Goal: Task Accomplishment & Management: Use online tool/utility

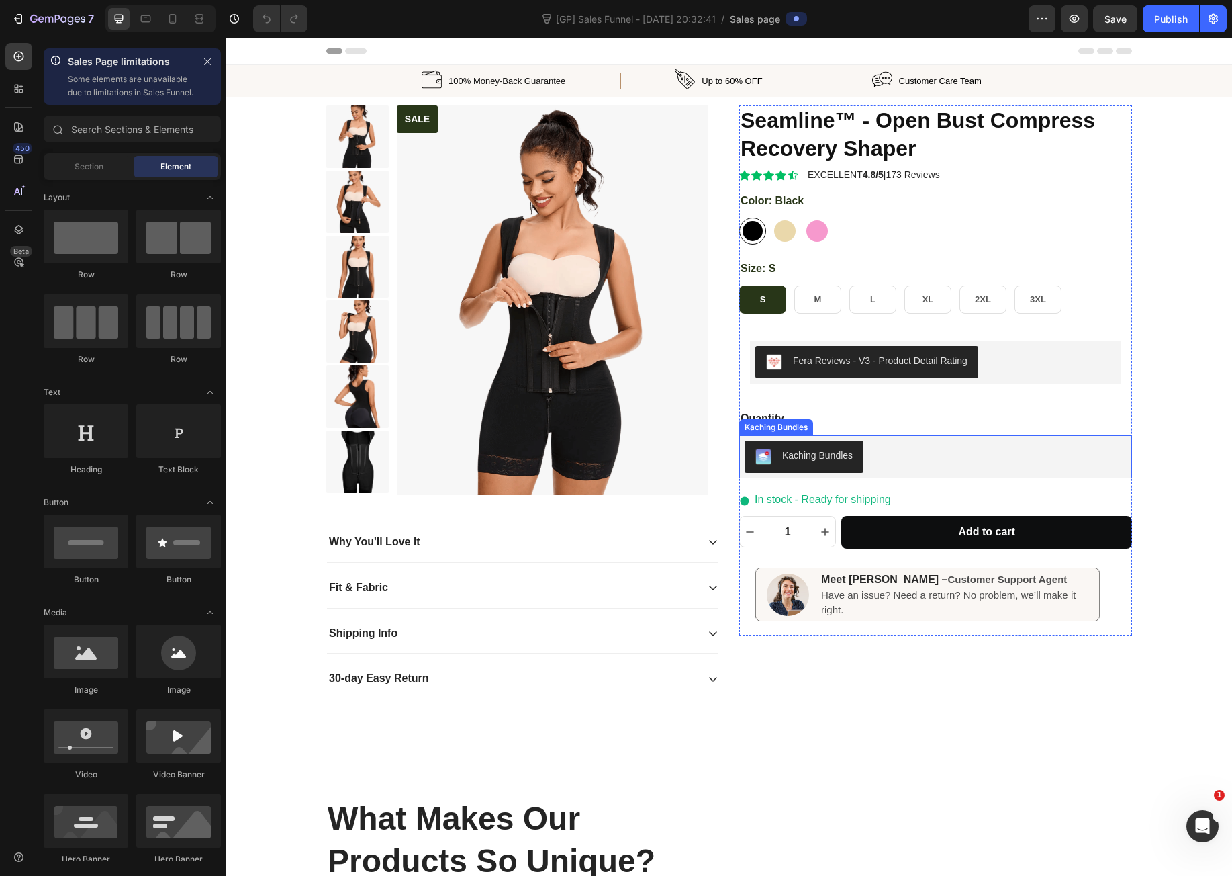
click at [882, 459] on div "Kaching Bundles" at bounding box center [936, 456] width 382 height 32
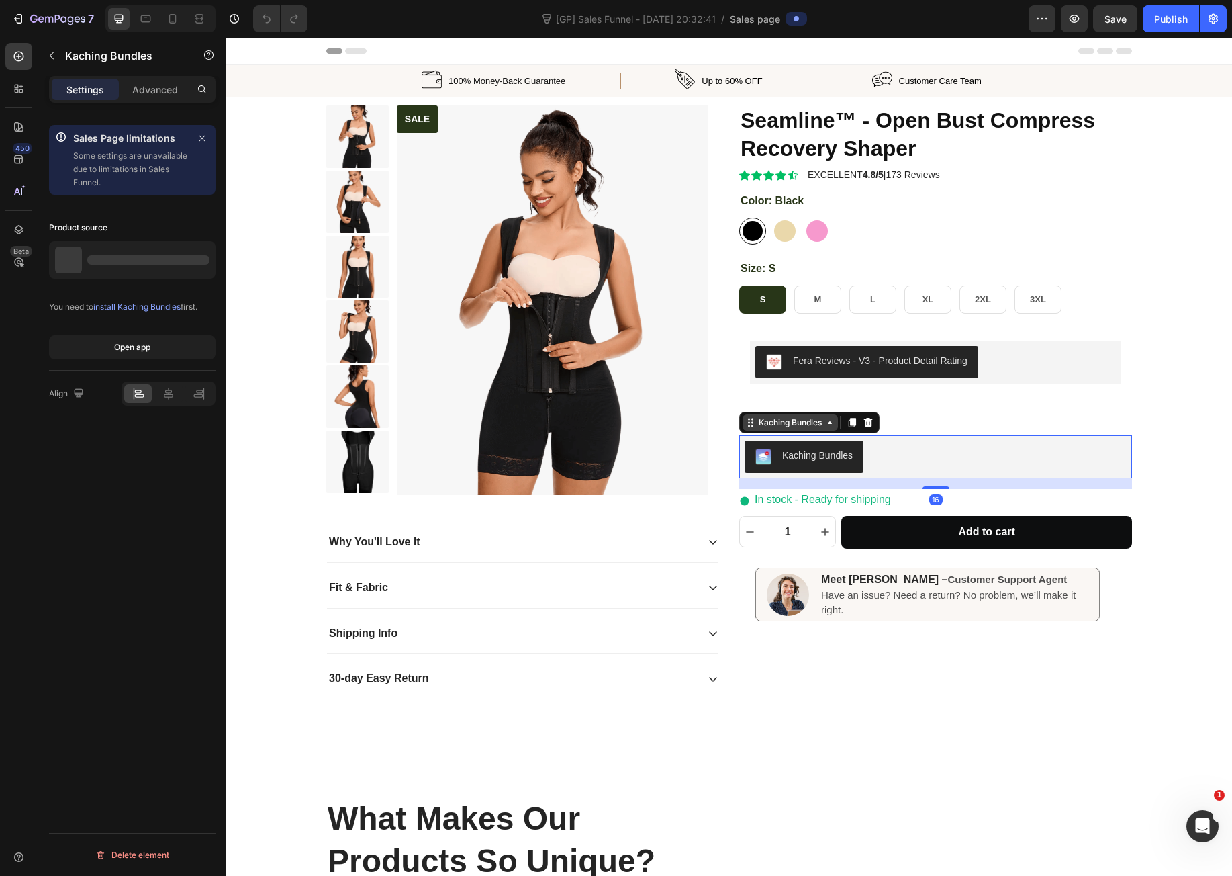
click at [782, 424] on div "Kaching Bundles" at bounding box center [790, 422] width 68 height 12
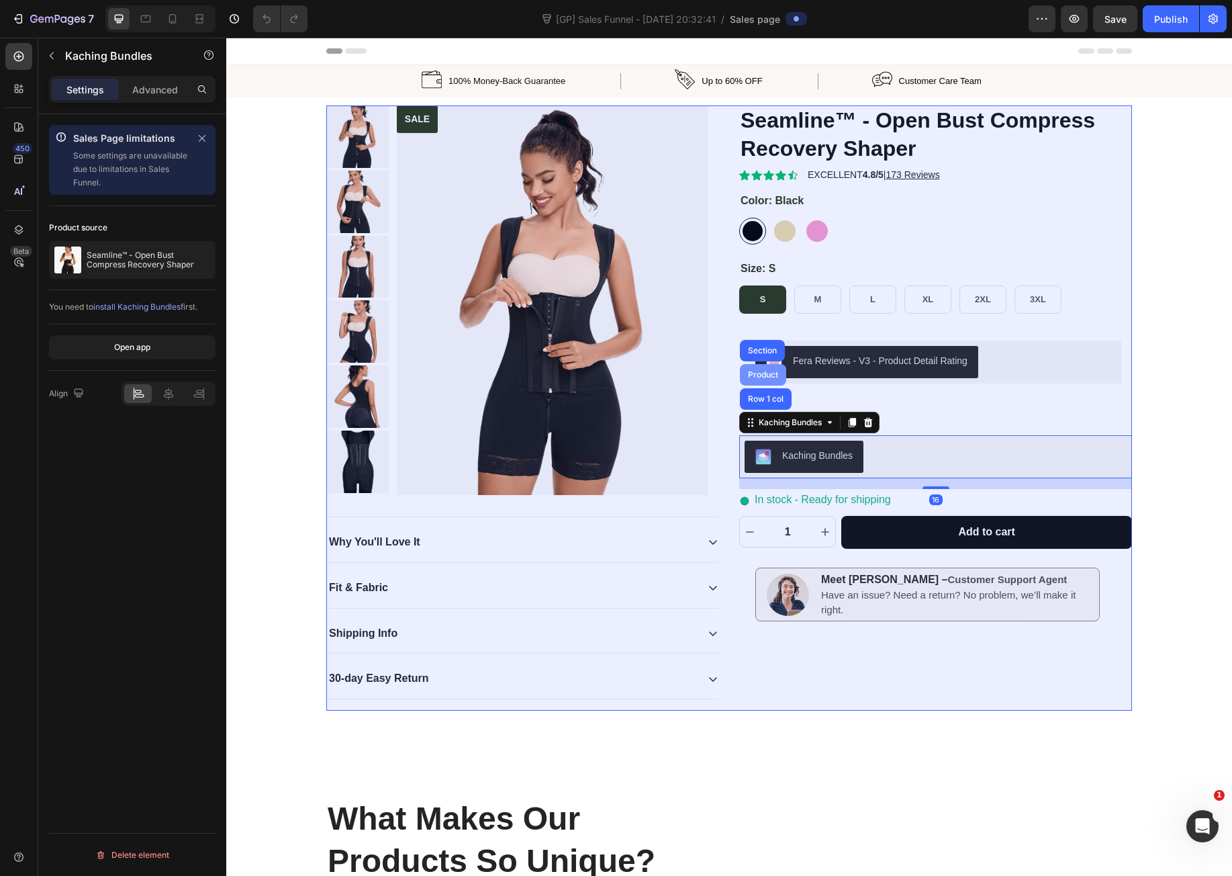
click at [765, 376] on div "Product" at bounding box center [763, 375] width 36 height 8
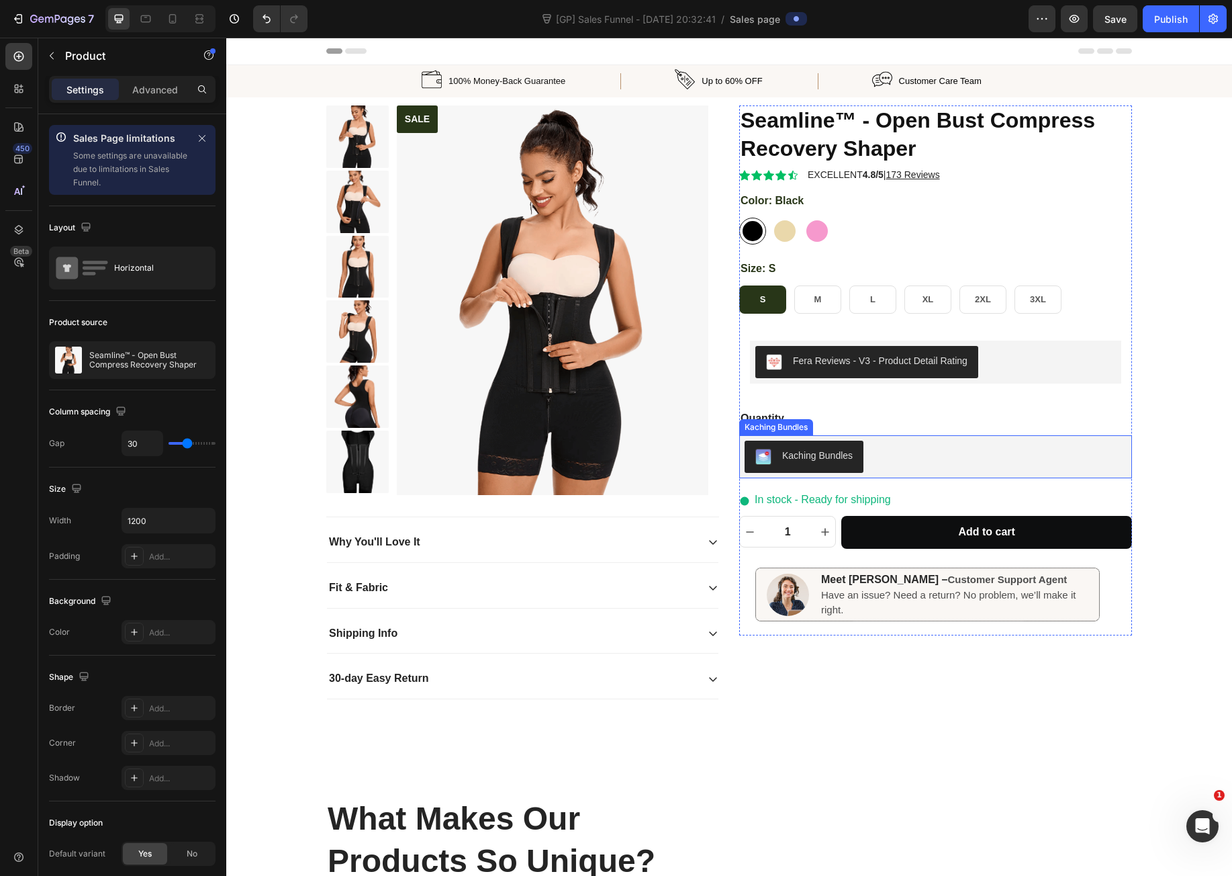
click at [907, 462] on div "Kaching Bundles" at bounding box center [936, 456] width 382 height 32
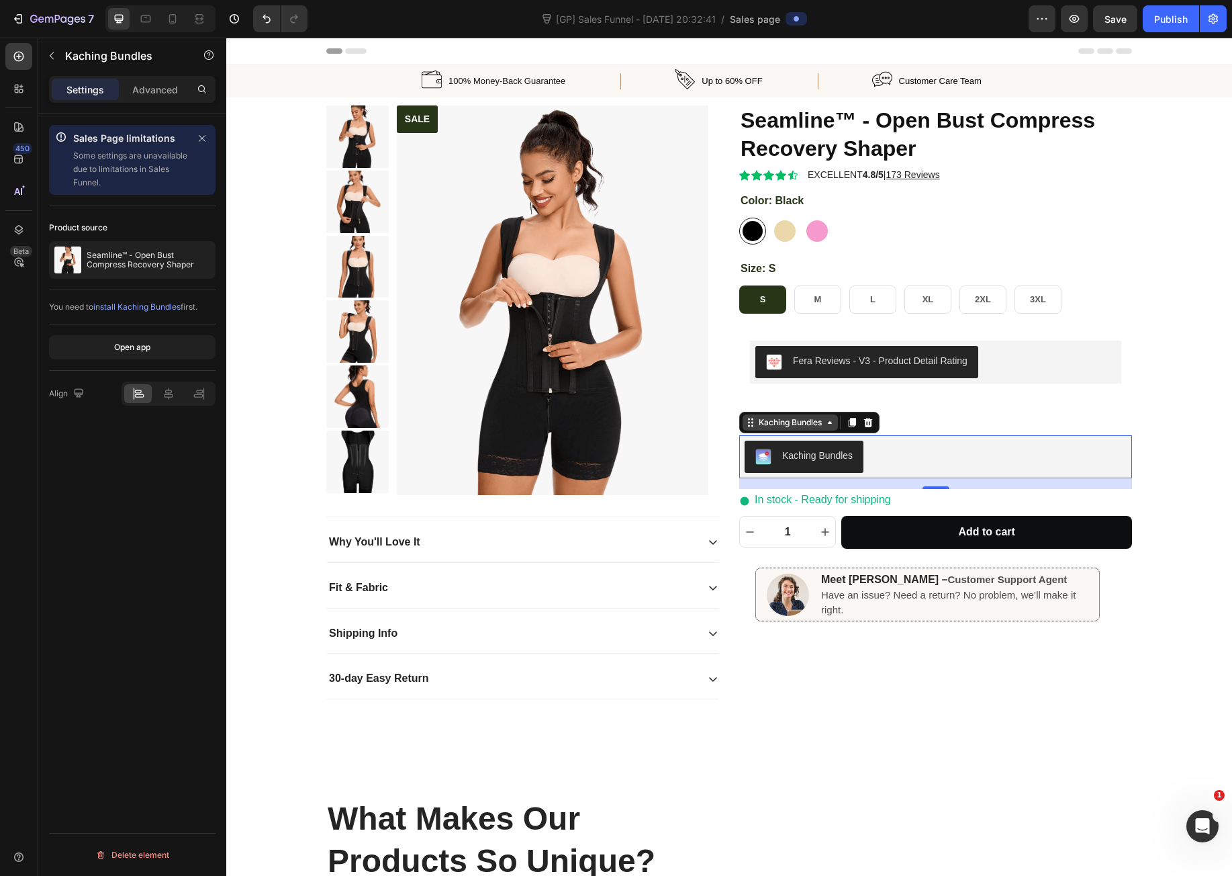
click at [802, 418] on div "Kaching Bundles" at bounding box center [790, 422] width 68 height 12
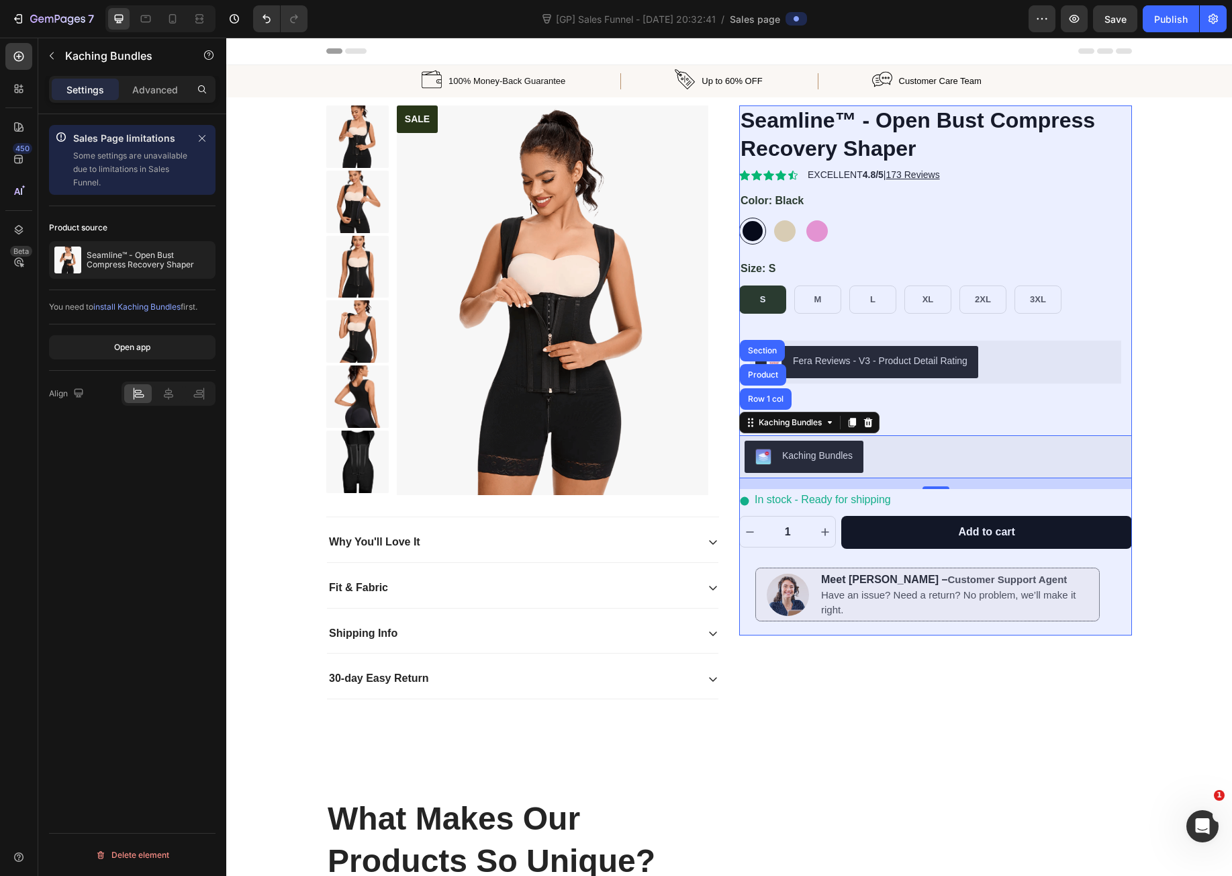
drag, startPoint x: 757, startPoint y: 379, endPoint x: 606, endPoint y: 350, distance: 153.9
click at [757, 379] on div "Product" at bounding box center [763, 374] width 46 height 21
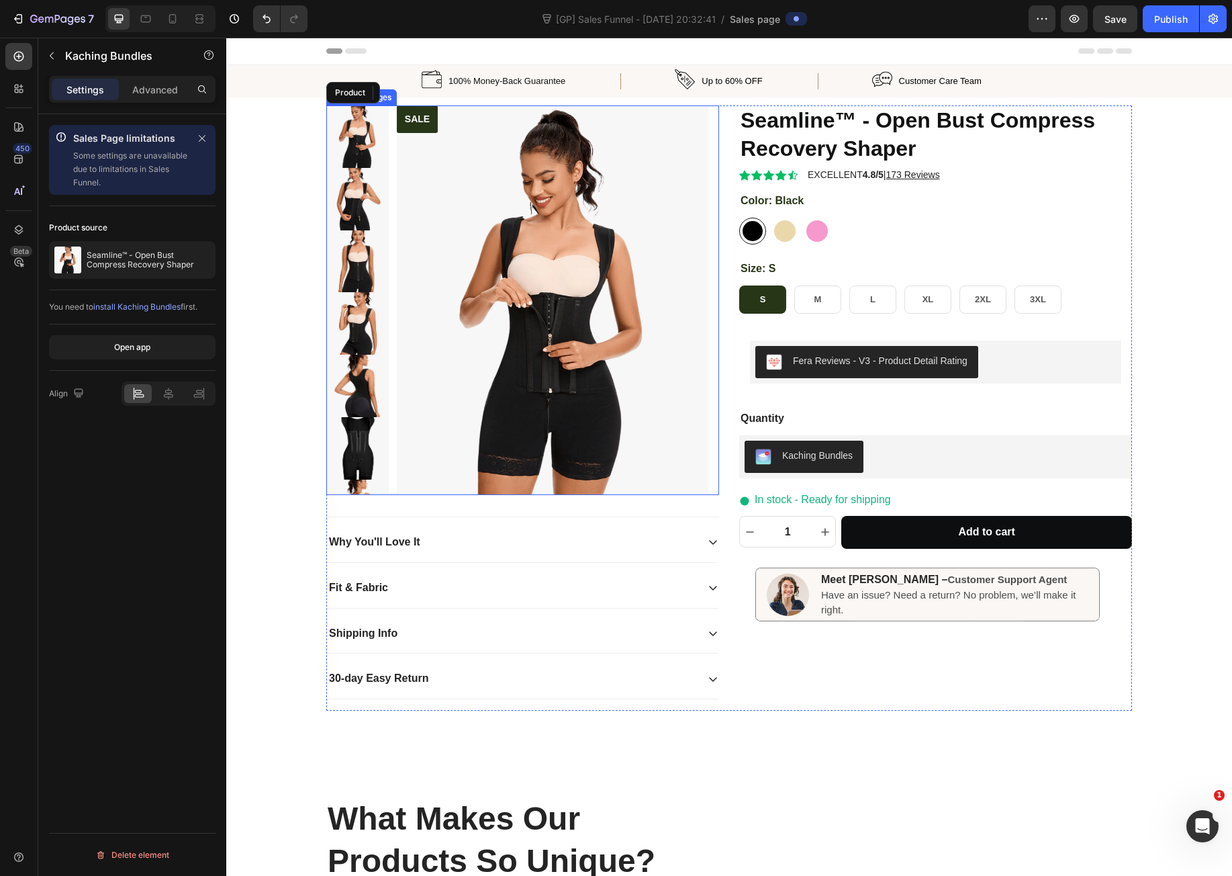
radio input "false"
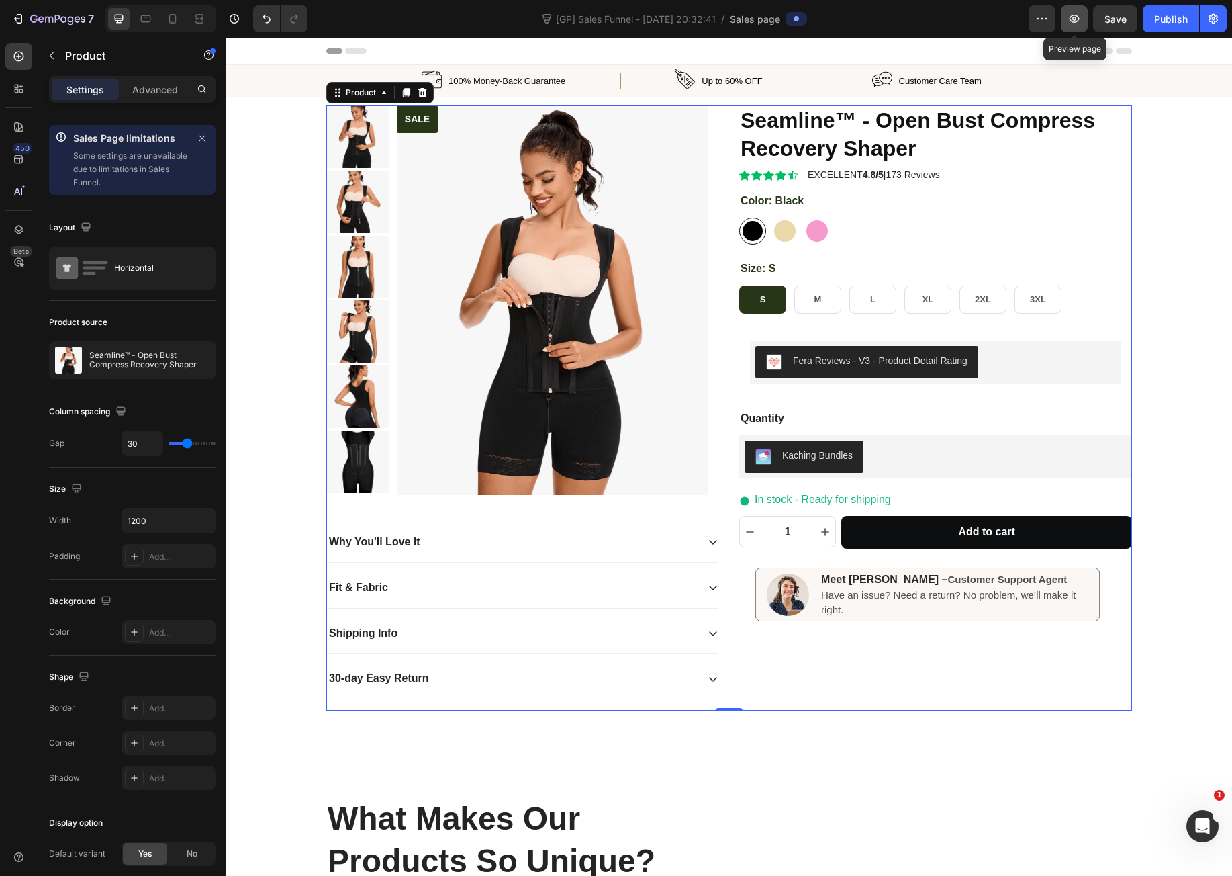
click at [1076, 19] on icon "button" at bounding box center [1074, 19] width 4 height 4
